Goal: Task Accomplishment & Management: Use online tool/utility

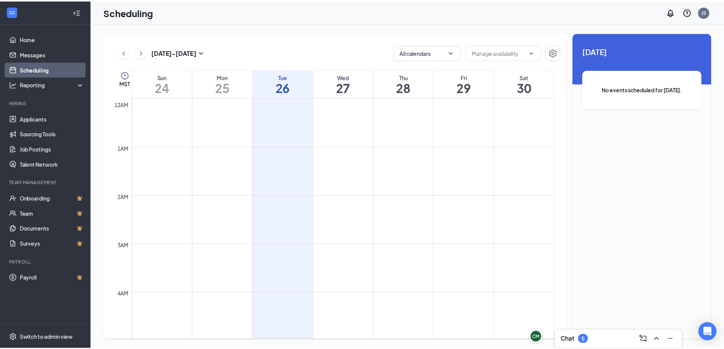
scroll to position [374, 0]
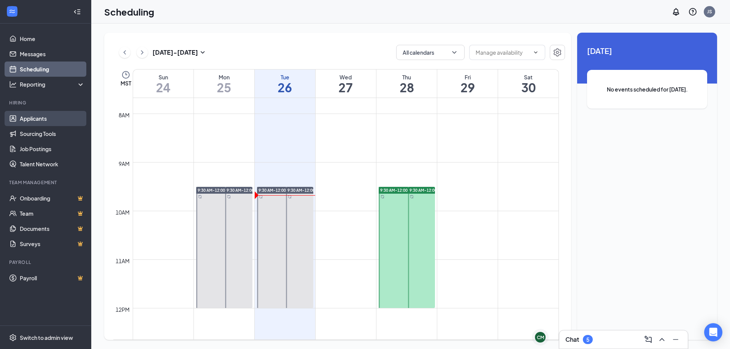
click at [52, 118] on link "Applicants" at bounding box center [52, 118] width 65 height 15
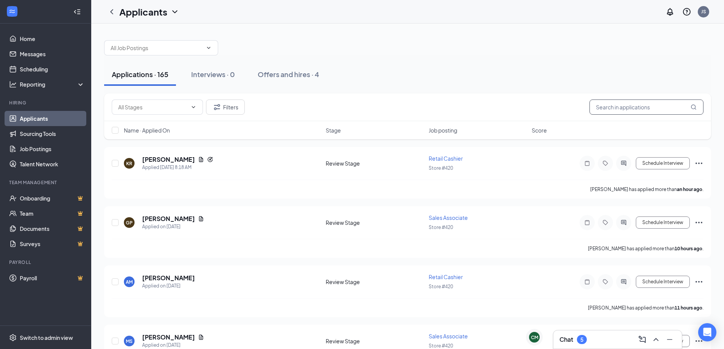
click at [653, 107] on input "text" at bounding box center [647, 107] width 114 height 15
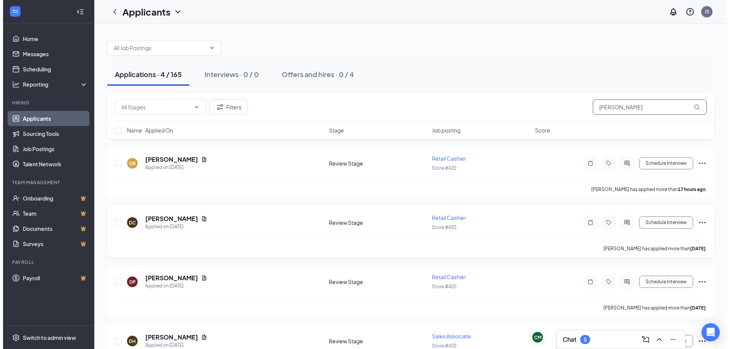
scroll to position [37, 0]
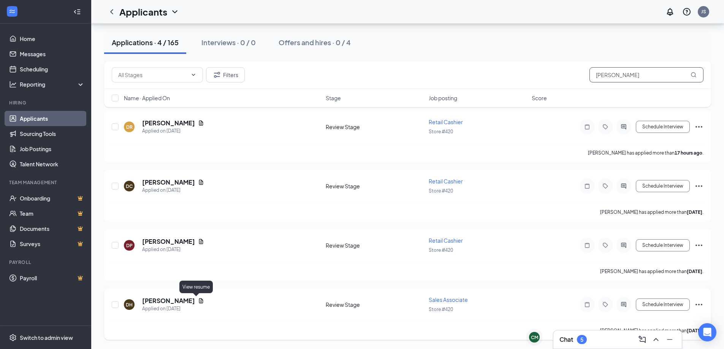
type input "daniel"
click at [198, 299] on icon "Document" at bounding box center [201, 301] width 6 height 6
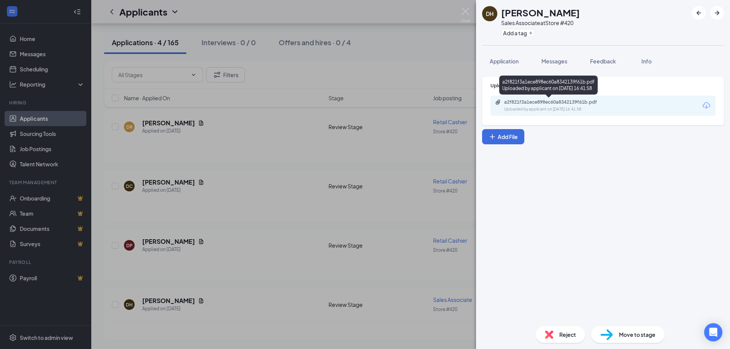
click at [532, 101] on div "a2f821f3a1ece898ec60a8342139f61b.pdf" at bounding box center [557, 102] width 106 height 6
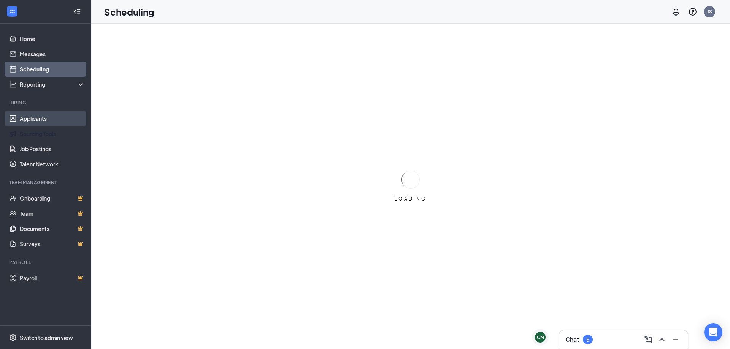
click at [39, 119] on link "Applicants" at bounding box center [52, 118] width 65 height 15
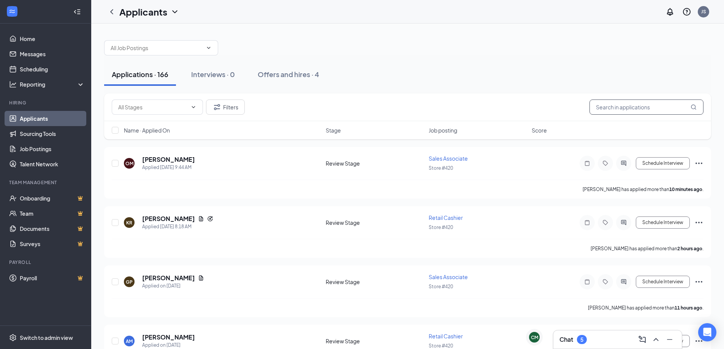
click at [641, 105] on input "text" at bounding box center [647, 107] width 114 height 15
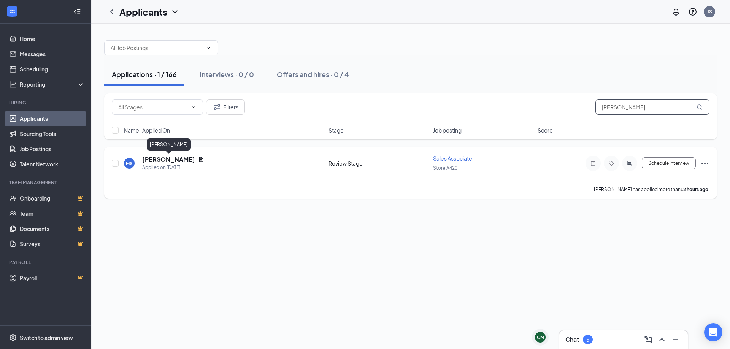
type input "[PERSON_NAME]"
click at [164, 159] on h5 "[PERSON_NAME]" at bounding box center [168, 160] width 53 height 8
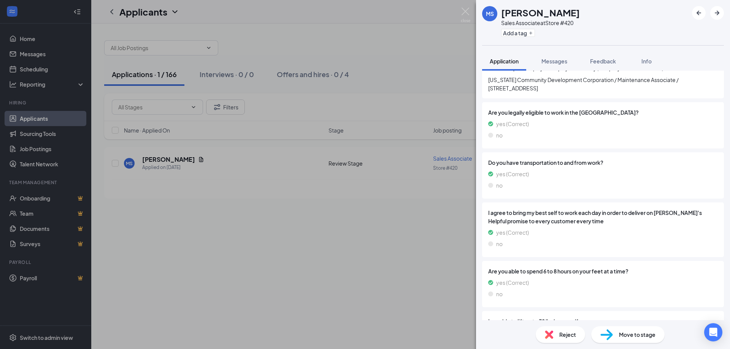
scroll to position [342, 0]
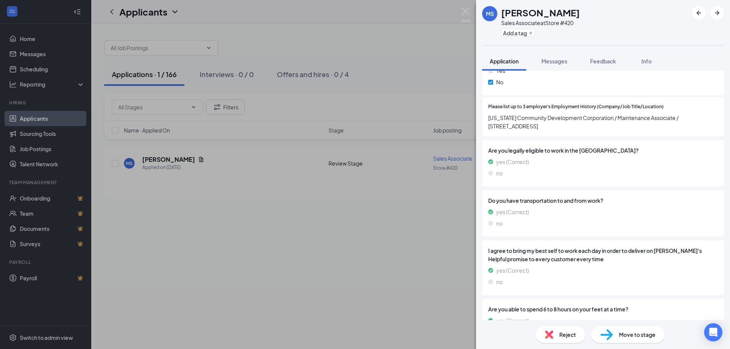
click at [337, 206] on div "[PERSON_NAME] Sales Associate at Store #420 Add a tag Application Messages Feed…" at bounding box center [365, 174] width 730 height 349
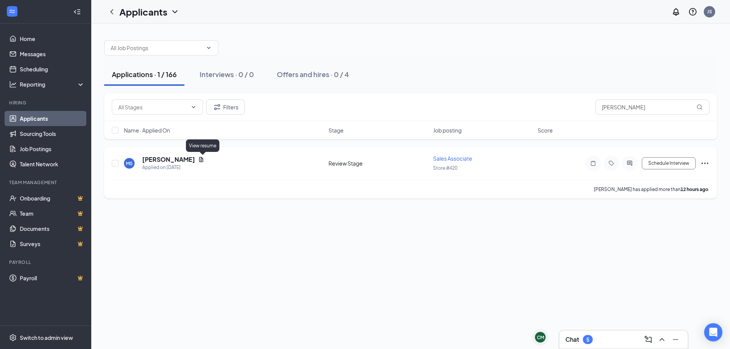
click at [200, 160] on icon "Document" at bounding box center [201, 160] width 6 height 6
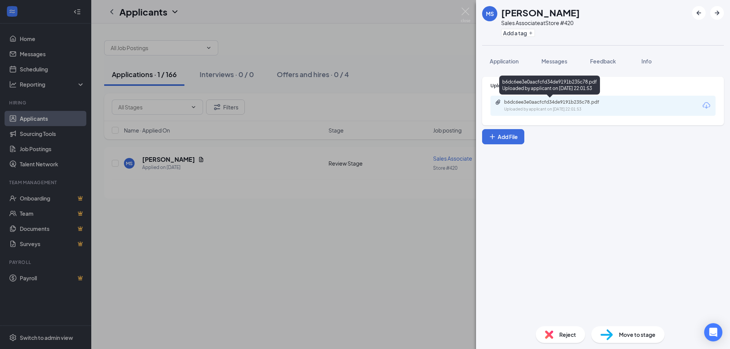
click at [538, 108] on div "Uploaded by applicant on [DATE] 22:01:53" at bounding box center [561, 109] width 114 height 6
